Goal: Task Accomplishment & Management: Manage account settings

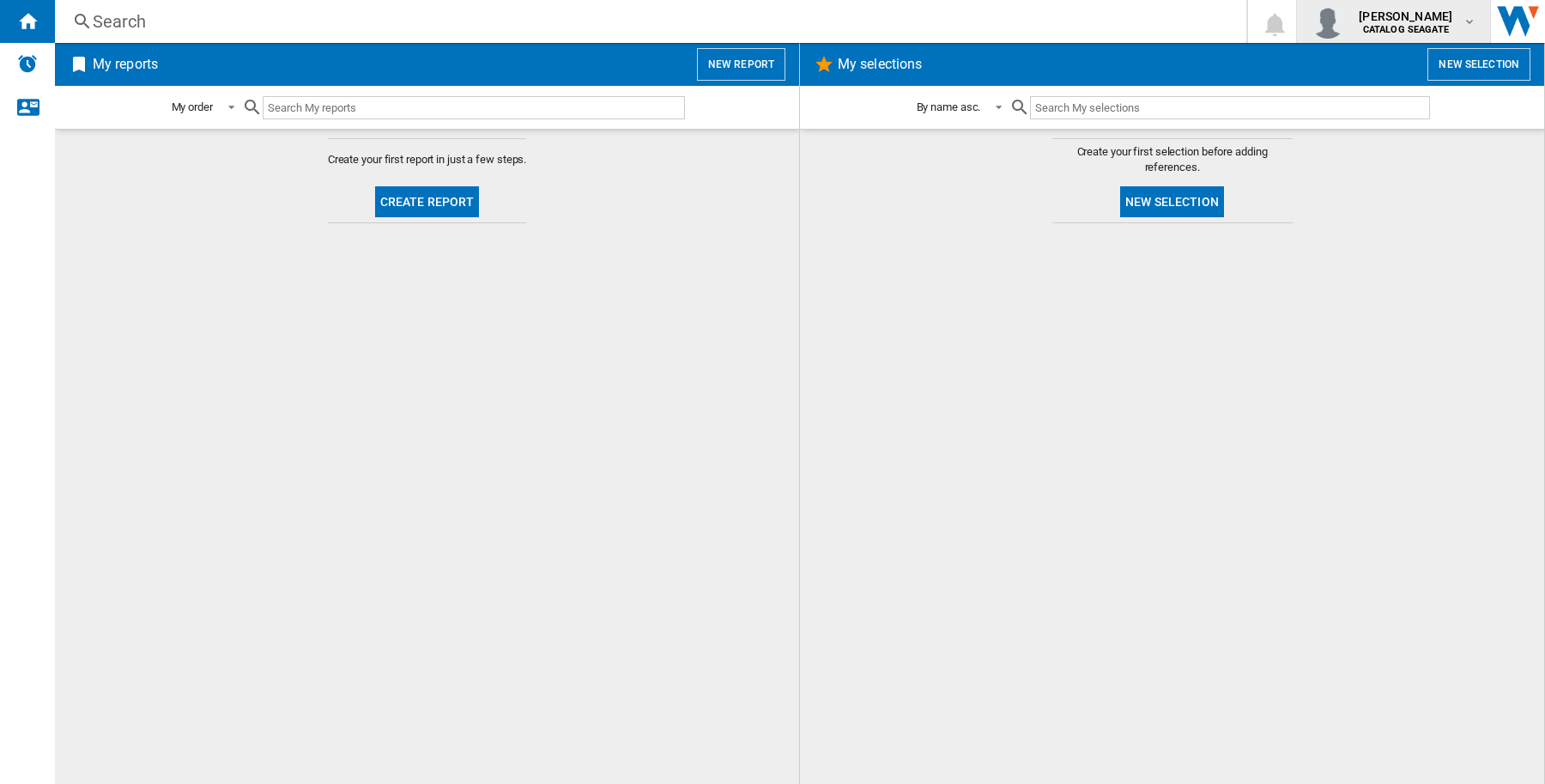
click at [1423, 22] on span "[PERSON_NAME]" at bounding box center [1406, 16] width 94 height 17
click at [1392, 151] on button "Logout" at bounding box center [1393, 150] width 181 height 35
